Goal: Download file/media

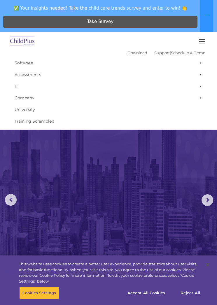
select select "MEDIUM"
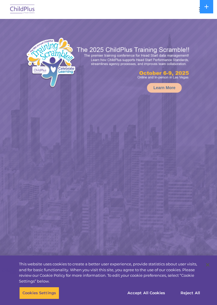
select select "MEDIUM"
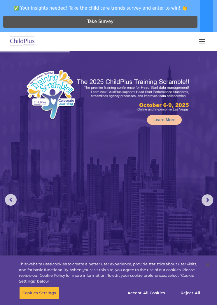
click at [198, 45] on button "button" at bounding box center [202, 41] width 12 height 9
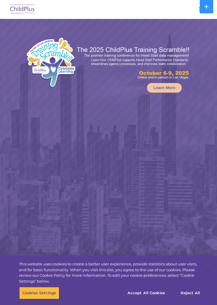
select select "MEDIUM"
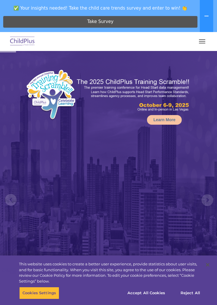
click at [204, 42] on button "button" at bounding box center [202, 41] width 12 height 9
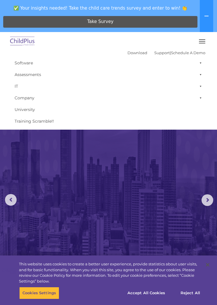
click at [128, 55] on link "Download" at bounding box center [137, 52] width 20 height 5
